Goal: Task Accomplishment & Management: Complete application form

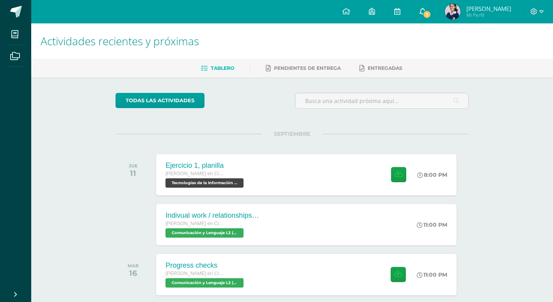
click at [426, 9] on icon at bounding box center [423, 11] width 6 height 7
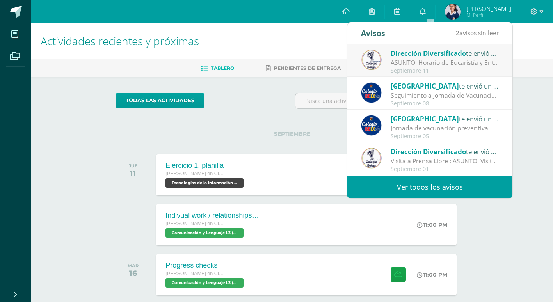
click at [432, 61] on div "ASUNTO: Horario de Eucaristía y Entrega Simbólica de Títulos: ASUNTO: Horario d…" at bounding box center [445, 62] width 109 height 9
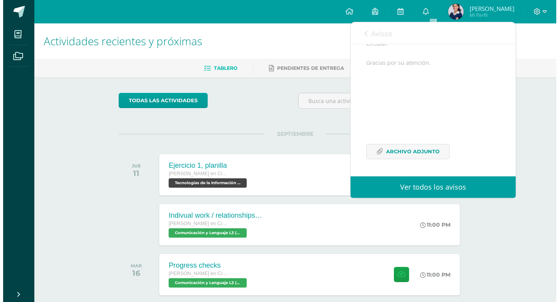
scroll to position [226, 0]
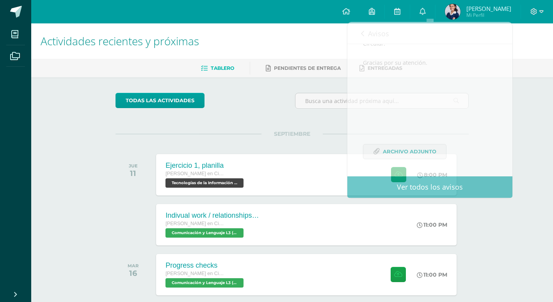
click at [252, 131] on div "todas las Actividades No tienes actividades Échale un vistazo a los demás perío…" at bounding box center [292, 286] width 385 height 418
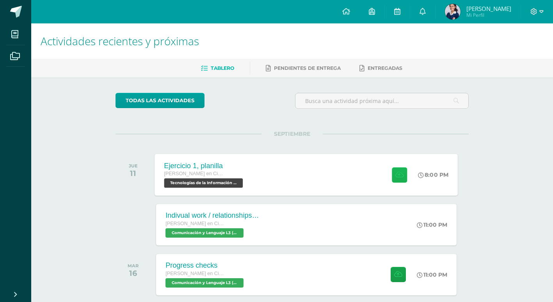
click at [394, 178] on button at bounding box center [399, 174] width 15 height 15
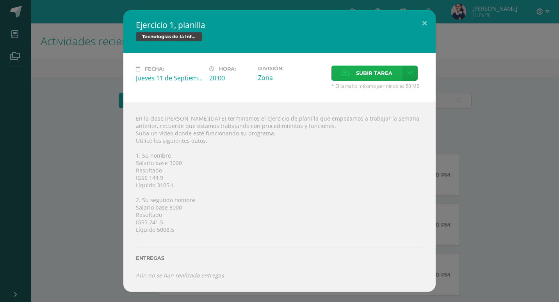
click at [359, 73] on span "Subir tarea" at bounding box center [374, 73] width 36 height 14
click at [0, 0] on input "Subir tarea" at bounding box center [0, 0] width 0 height 0
click at [410, 75] on icon at bounding box center [410, 73] width 6 height 7
click at [399, 84] on link "Subir enlace" at bounding box center [383, 90] width 78 height 12
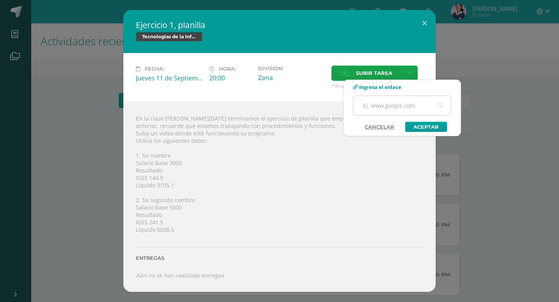
click at [394, 103] on input "text" at bounding box center [402, 105] width 98 height 19
paste input "https://www.canva.com/design/DAGysdcONHU/ahsi5kXhrAtX9qHWov4nbw/edit?utm_conten…"
type input "https://www.canva.com/design/DAGysdcONHU/ahsi5kXhrAtX9qHWov4nbw/edit?utm_conten…"
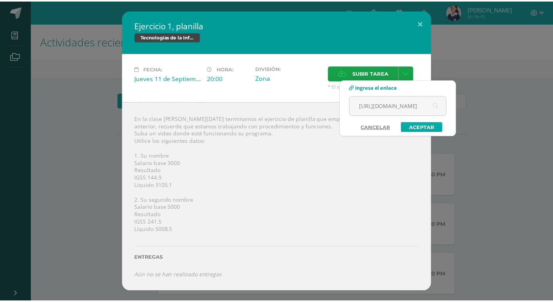
scroll to position [0, 0]
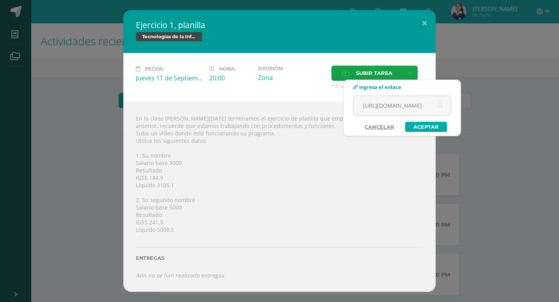
click at [436, 124] on link "Aceptar" at bounding box center [426, 127] width 42 height 10
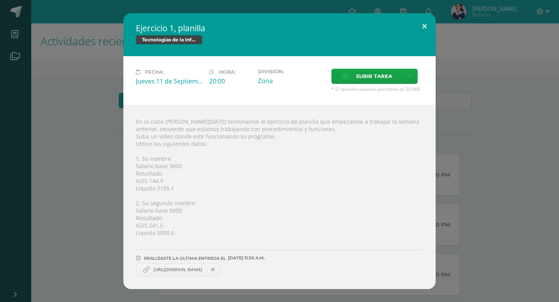
click at [426, 25] on button at bounding box center [425, 26] width 22 height 27
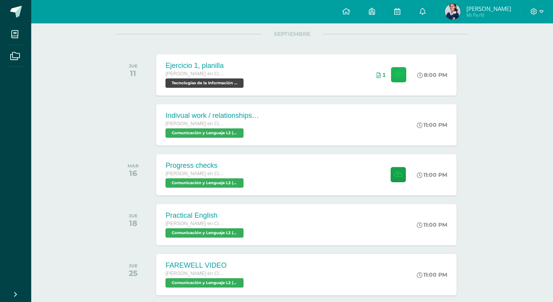
scroll to position [117, 0]
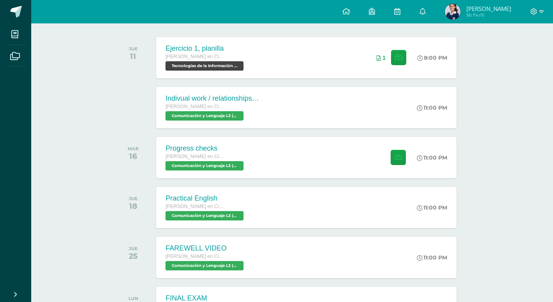
click at [472, 21] on link "Isabella María Mi Perfil" at bounding box center [478, 11] width 85 height 23
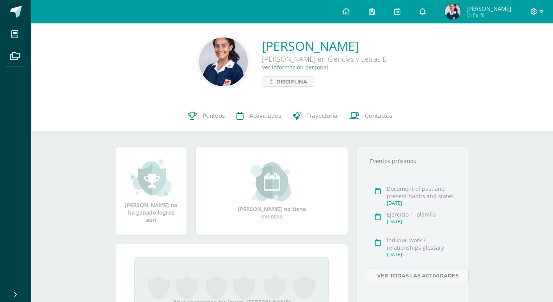
click at [426, 9] on icon at bounding box center [423, 11] width 6 height 7
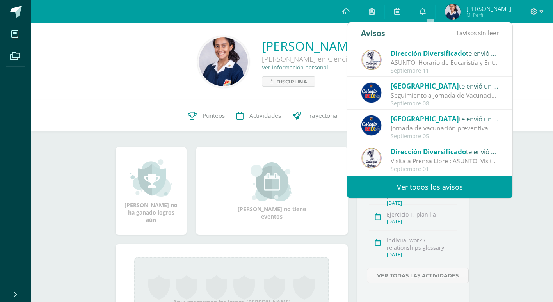
click at [420, 64] on div "ASUNTO: Horario de Eucaristía y Entrega Simbólica de Títulos: ASUNTO: Horario d…" at bounding box center [445, 62] width 109 height 9
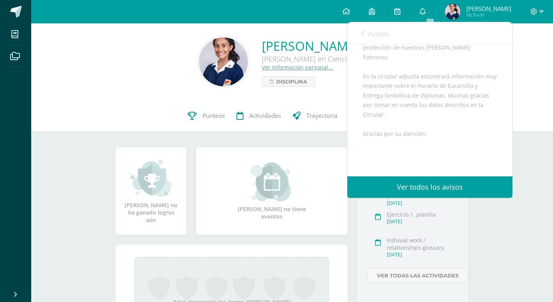
scroll to position [226, 0]
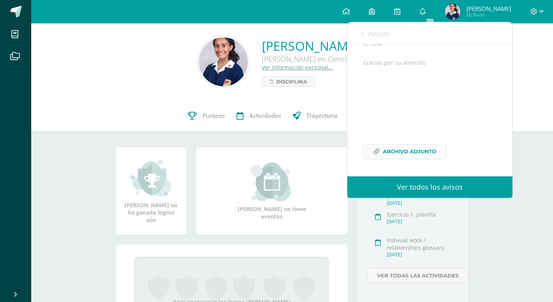
click at [416, 155] on span "Archivo Adjunto" at bounding box center [410, 152] width 54 height 14
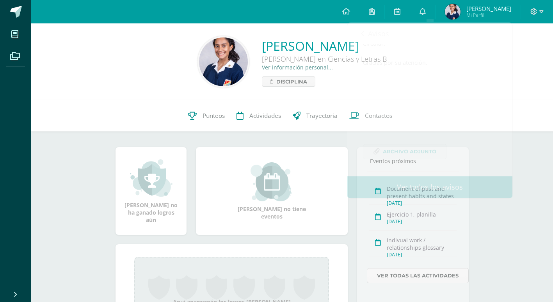
click at [109, 89] on div "[PERSON_NAME] [PERSON_NAME] en Ciencias y Letras B Ver información personal... …" at bounding box center [292, 61] width 522 height 77
